Goal: Information Seeking & Learning: Learn about a topic

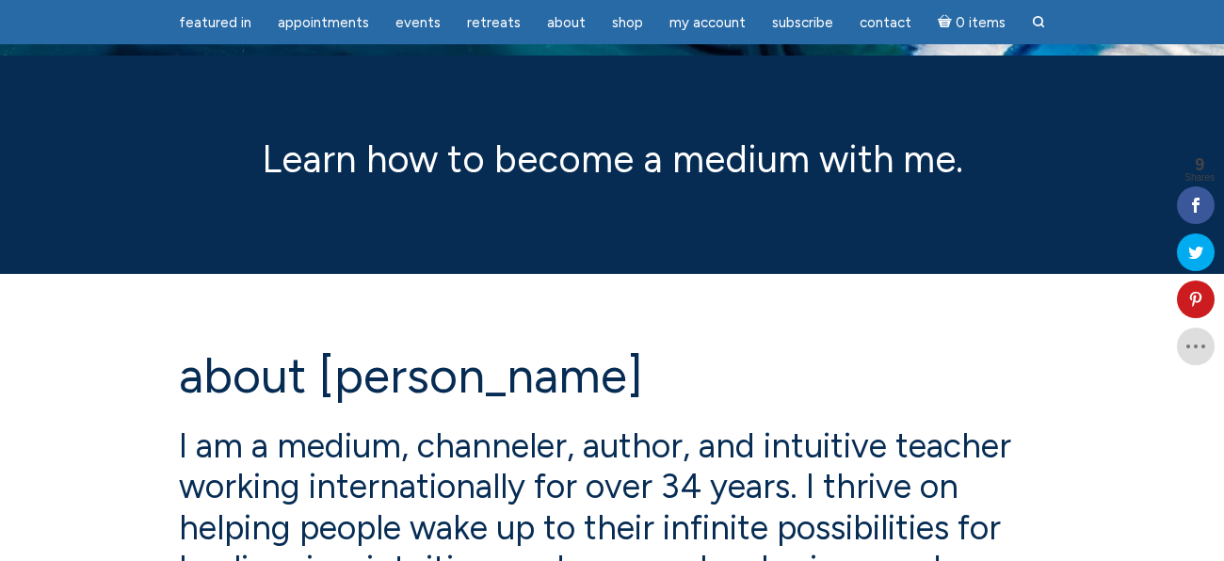
scroll to position [4, 0]
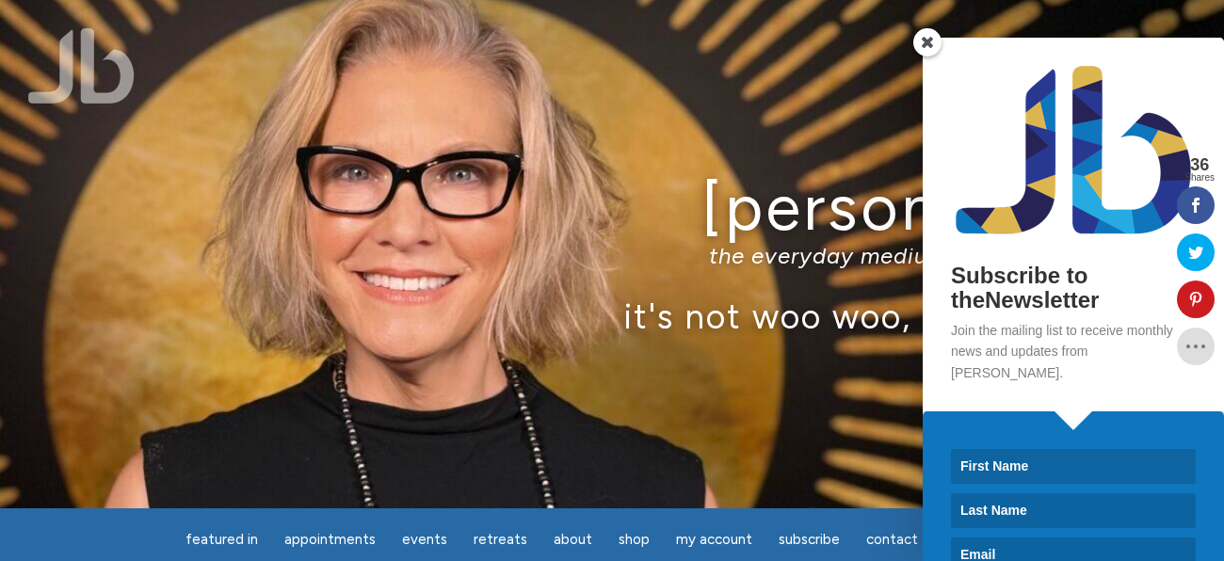
drag, startPoint x: 933, startPoint y: 37, endPoint x: 923, endPoint y: 49, distance: 15.4
click at [933, 38] on span at bounding box center [927, 42] width 28 height 28
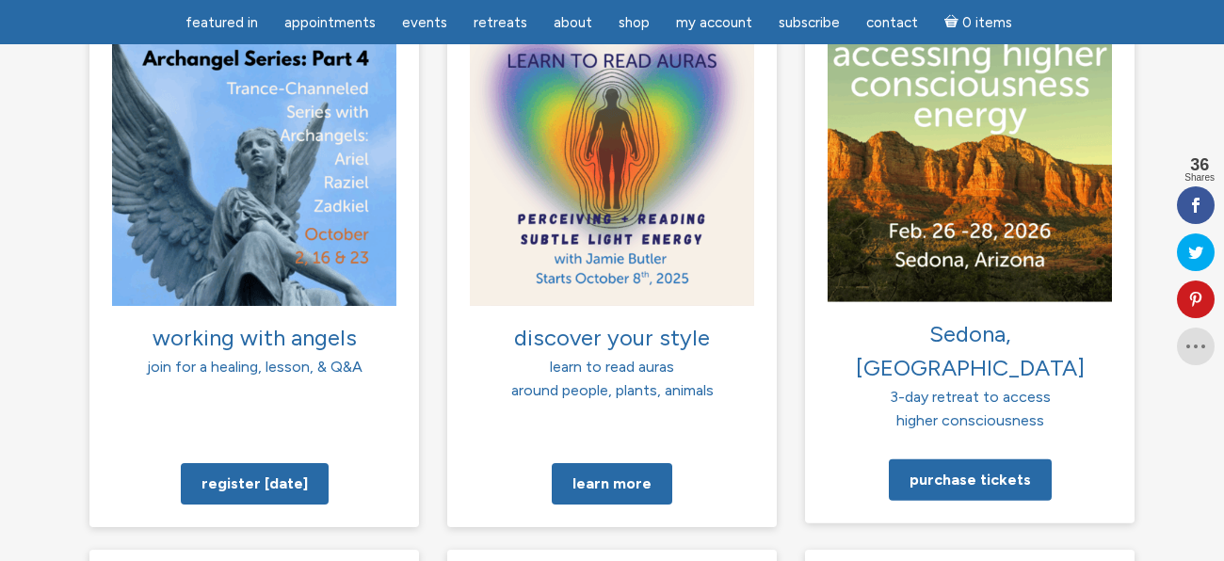
scroll to position [1461, 0]
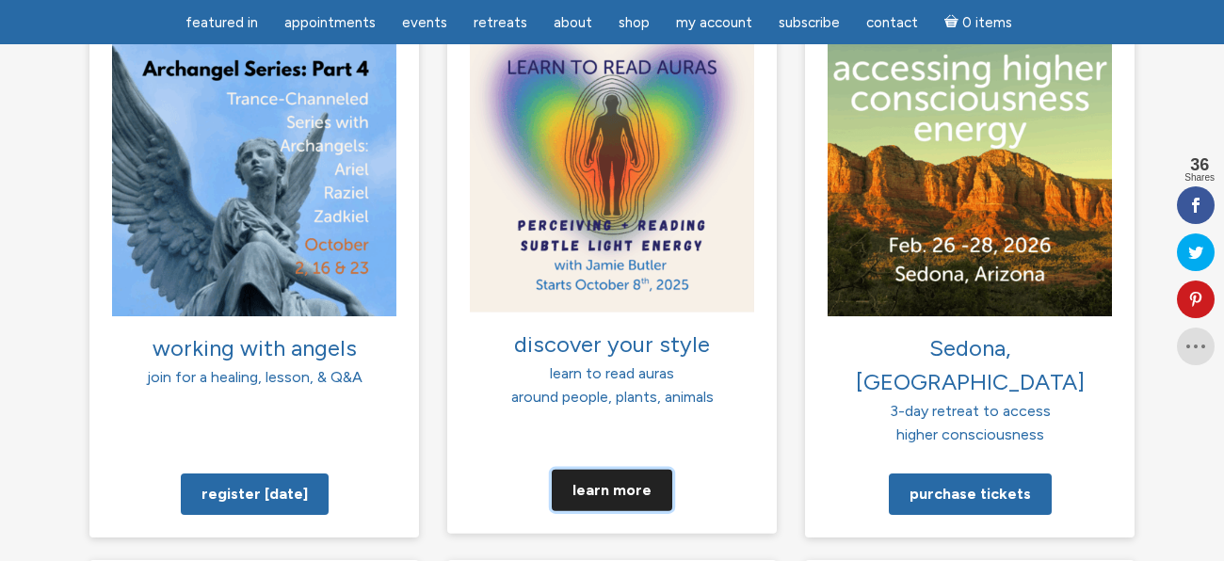
click at [640, 469] on link "Learn more" at bounding box center [612, 489] width 120 height 41
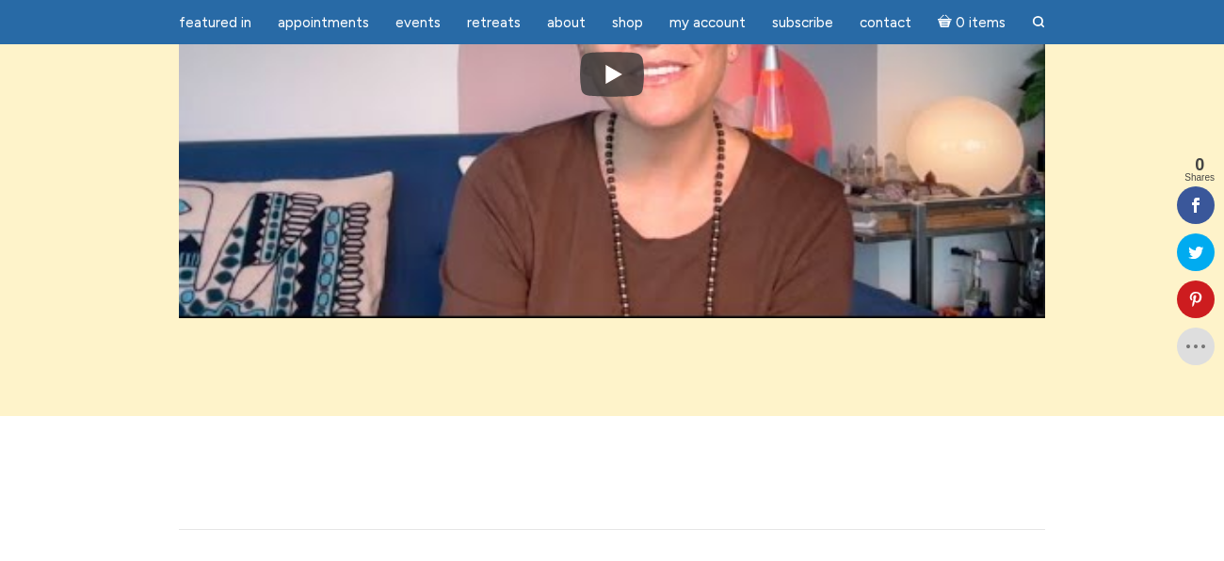
scroll to position [2507, 0]
